Goal: Task Accomplishment & Management: Complete application form

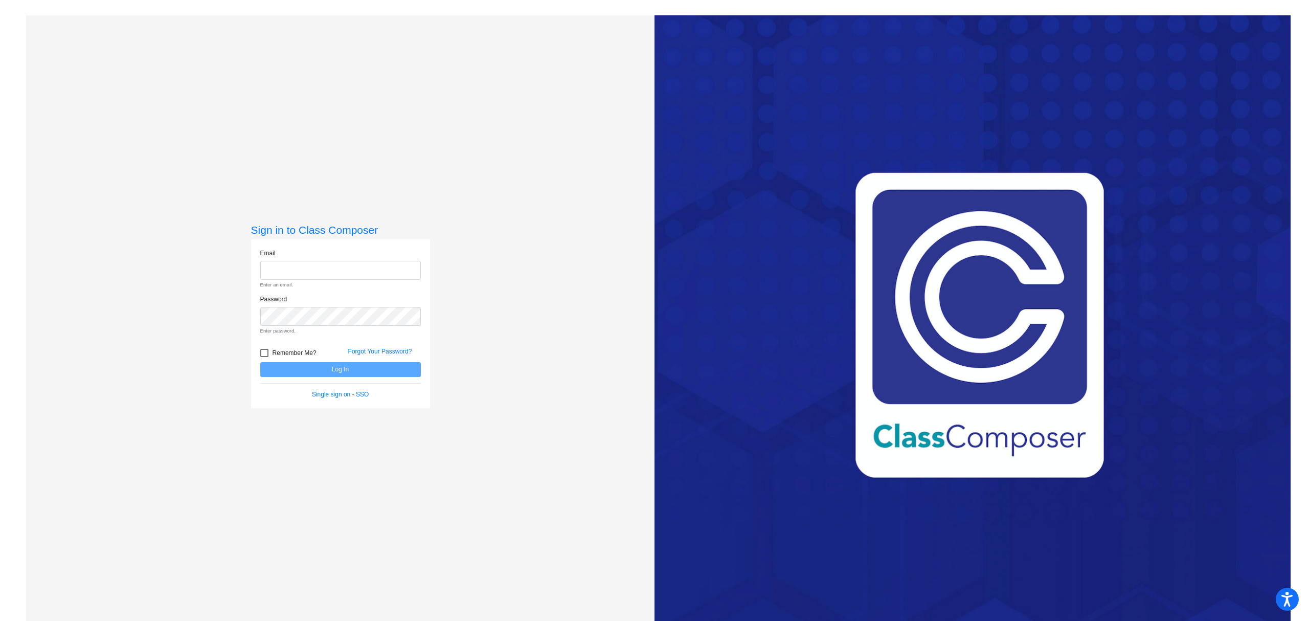
type input "[EMAIL_ADDRESS][DOMAIN_NAME]"
click at [306, 367] on form "Email [EMAIL_ADDRESS][DOMAIN_NAME] Enter an email. Password Enter password. Rem…" at bounding box center [340, 324] width 161 height 150
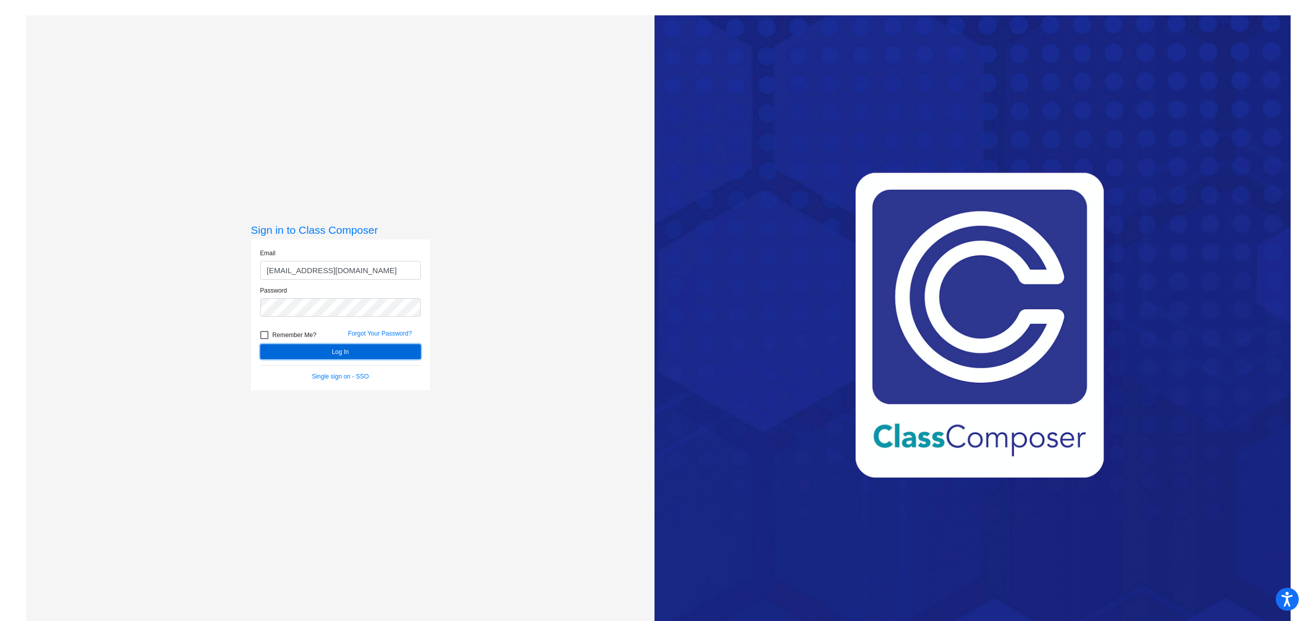
click at [347, 347] on button "Log In" at bounding box center [340, 351] width 161 height 15
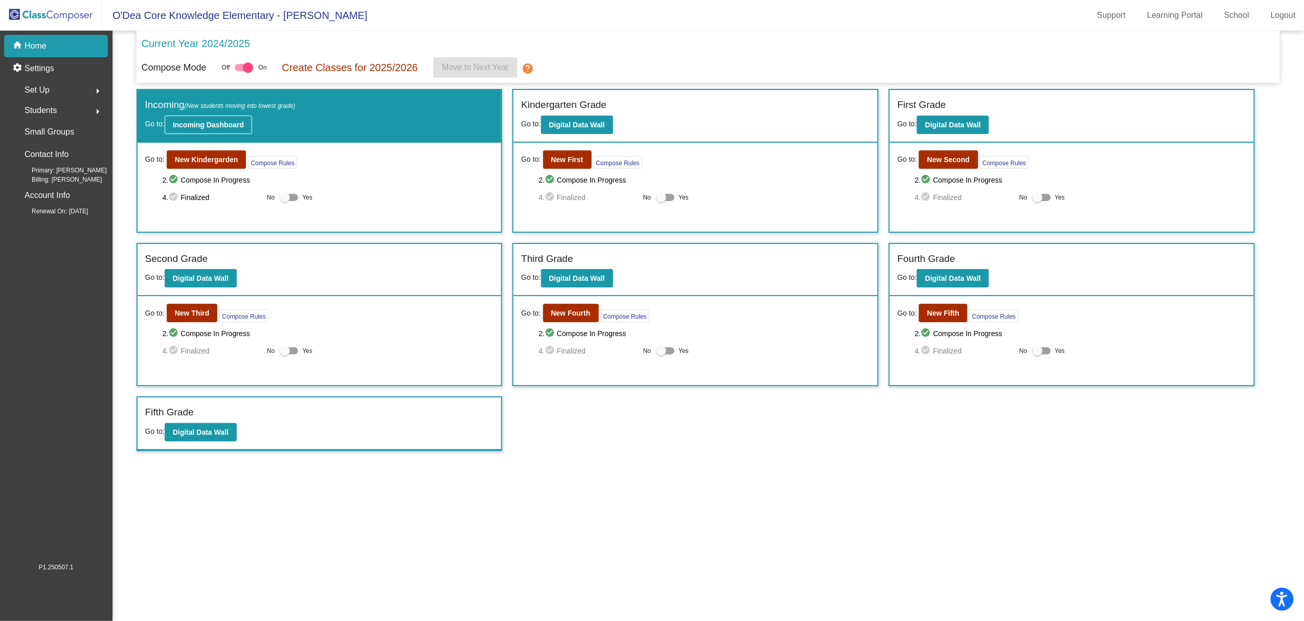
click at [224, 122] on b "Incoming Dashboard" at bounding box center [208, 125] width 71 height 8
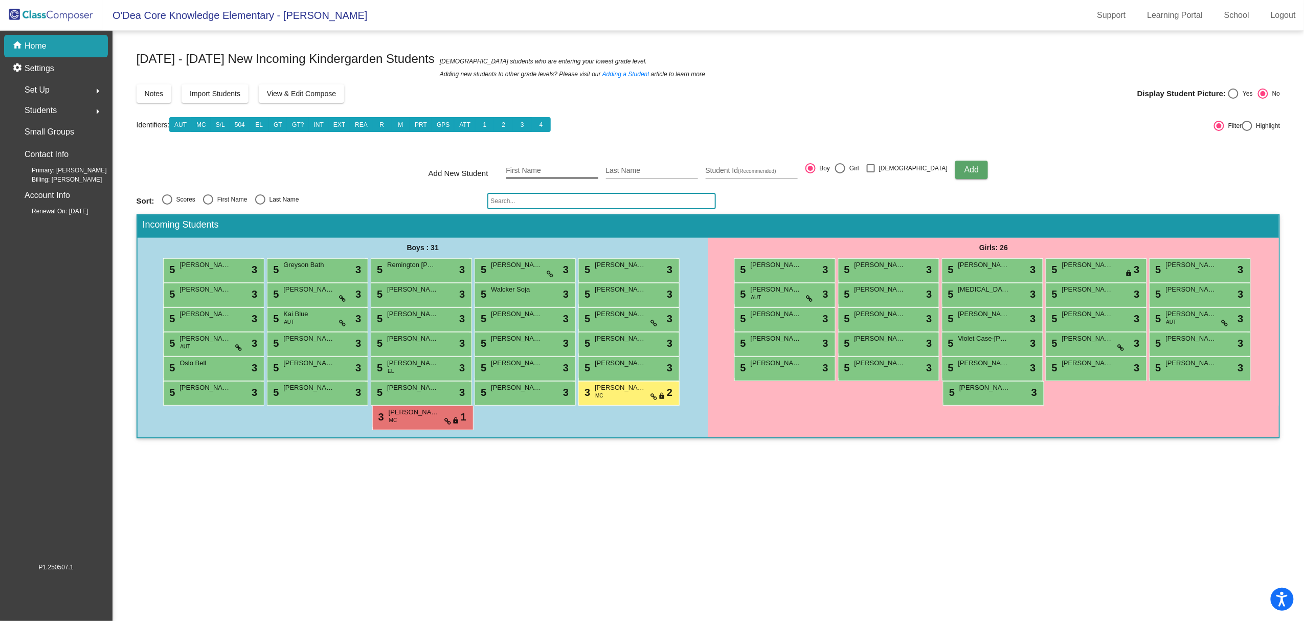
click at [553, 168] on input "First Name" at bounding box center [552, 171] width 92 height 8
type input "[PERSON_NAME]"
click at [745, 165] on div "Student Id (Recommended)" at bounding box center [752, 167] width 92 height 21
type input "1283532"
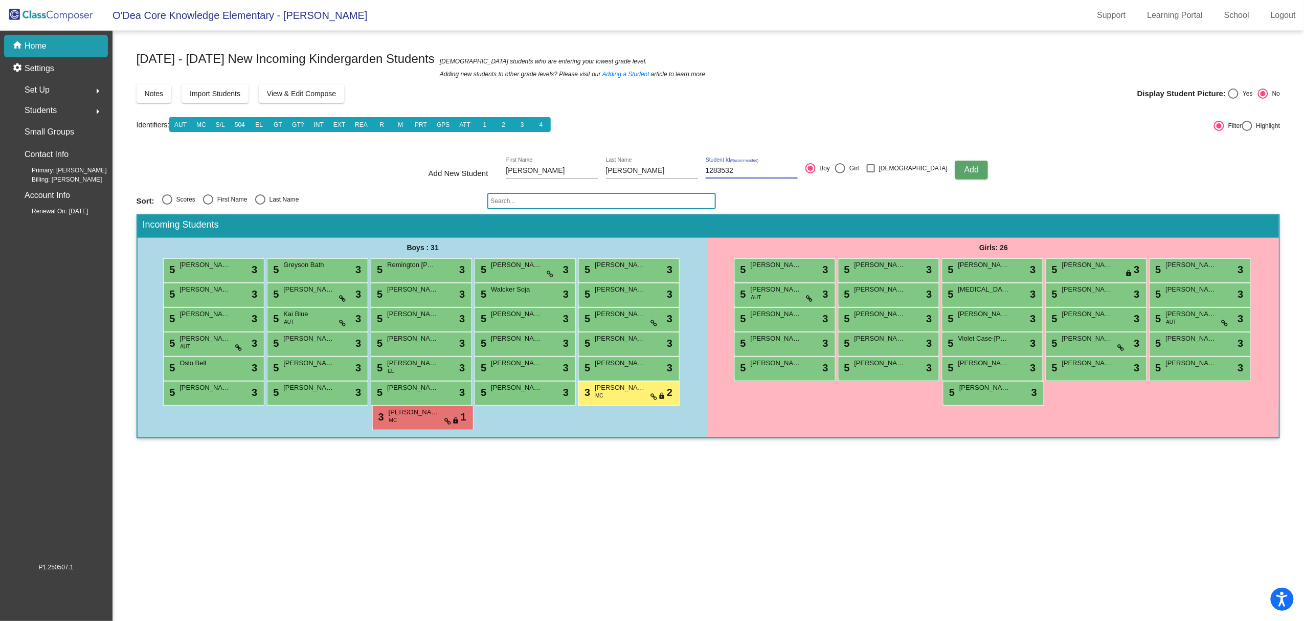
click at [964, 168] on span "Add" at bounding box center [971, 169] width 14 height 9
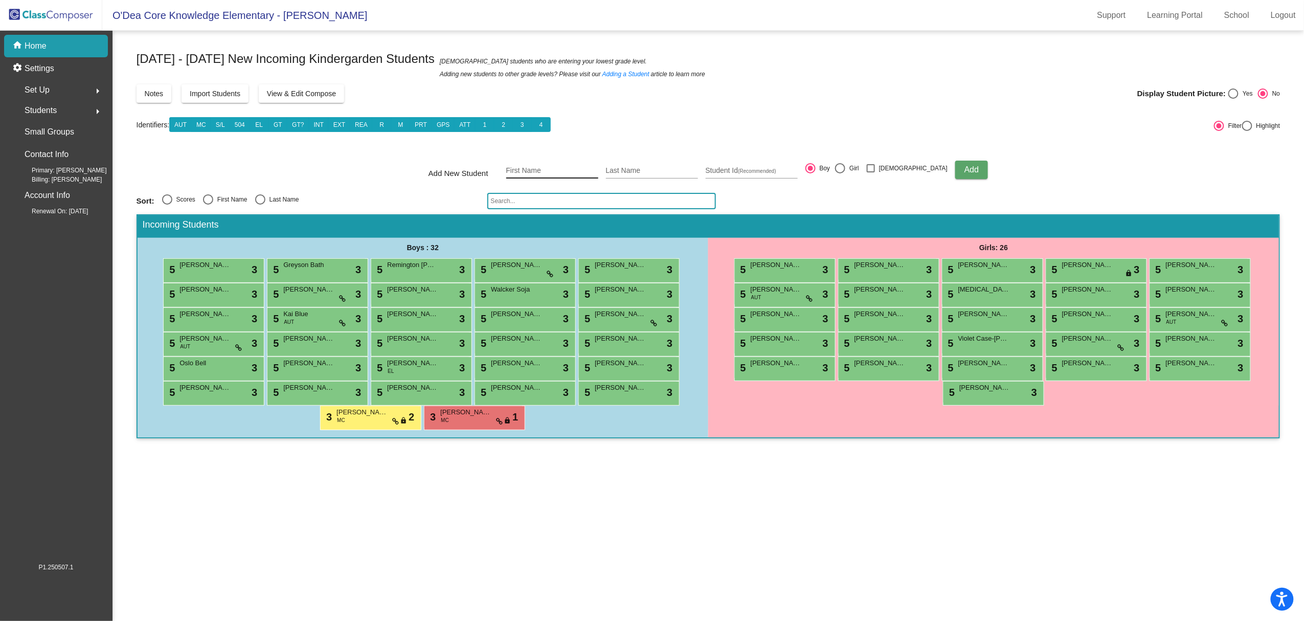
click at [561, 168] on input "First Name" at bounding box center [552, 171] width 92 height 8
type input "[PERSON_NAME]"
type input "128352"
click at [964, 172] on span "Add" at bounding box center [971, 169] width 14 height 9
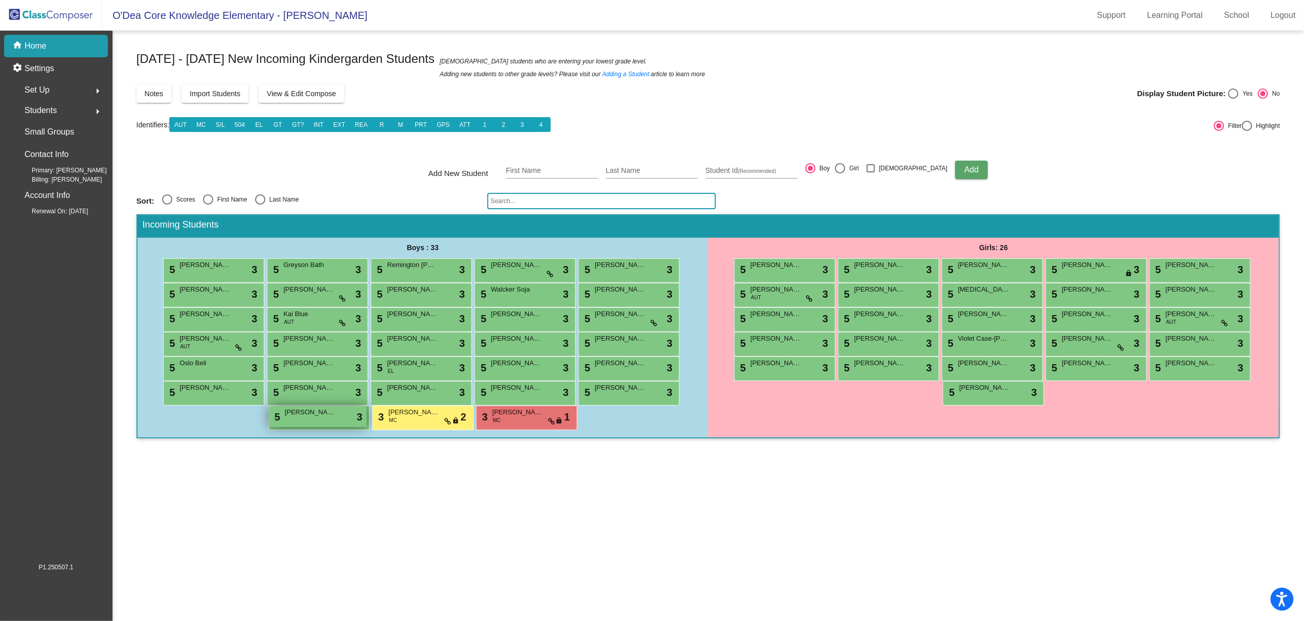
click at [293, 411] on span "[PERSON_NAME]" at bounding box center [310, 412] width 51 height 10
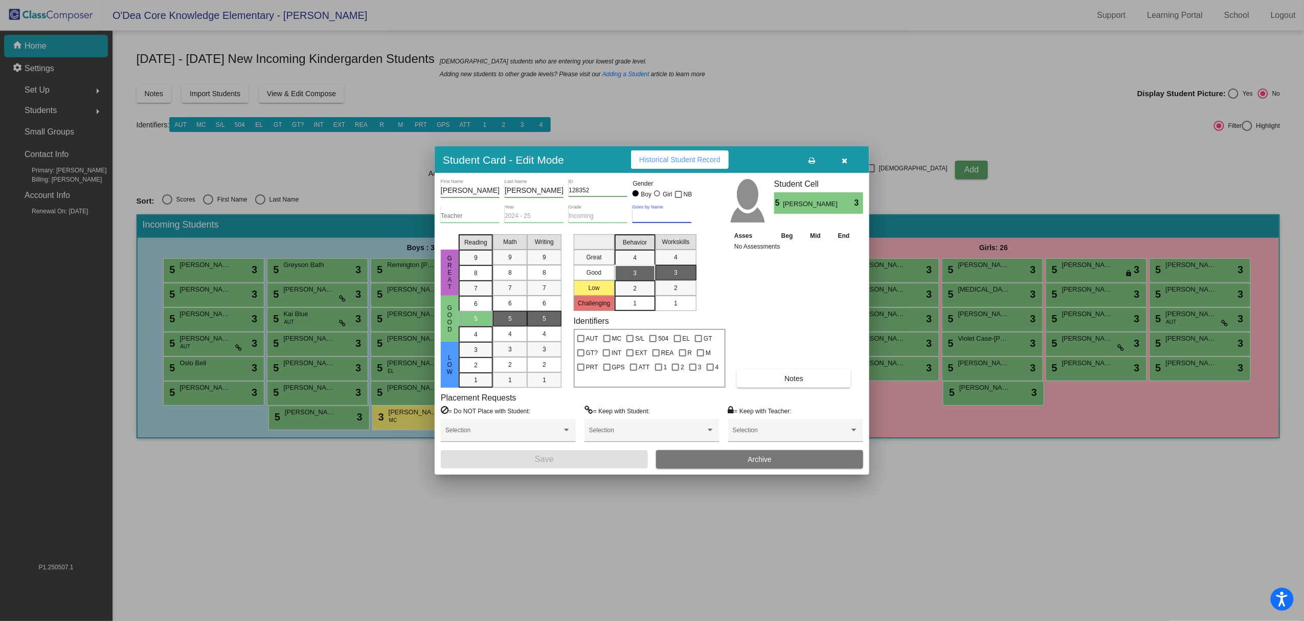
click at [645, 215] on input "Goes by Name" at bounding box center [662, 216] width 59 height 7
type input "[PERSON_NAME]"
click at [587, 456] on button "Save" at bounding box center [544, 459] width 207 height 18
